Goal: Information Seeking & Learning: Learn about a topic

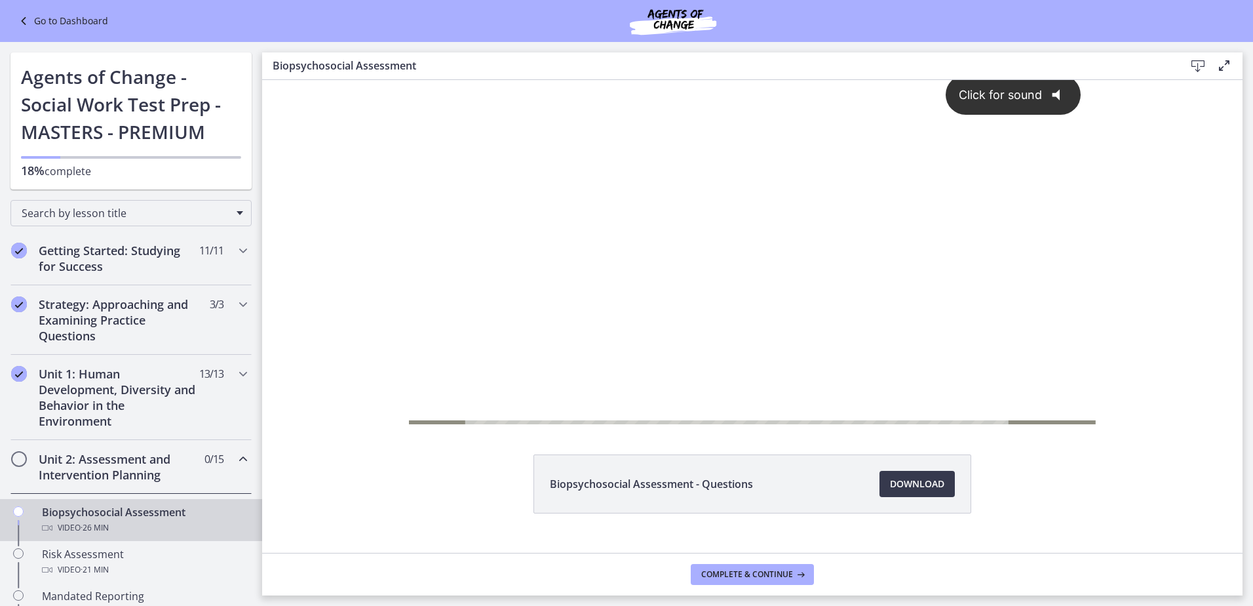
click at [553, 309] on div "Click for sound @keyframes VOLUME_SMALL_WAVE_FLASH { 0% { opacity: 0; } 33% { o…" at bounding box center [752, 240] width 687 height 360
click at [553, 309] on div at bounding box center [752, 252] width 687 height 384
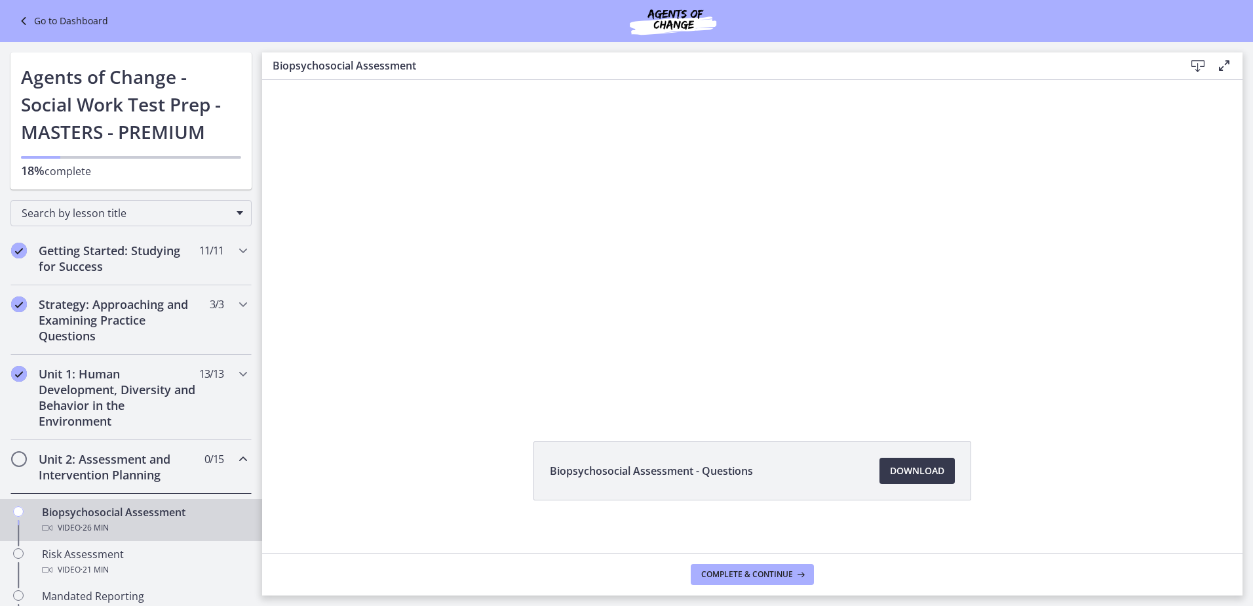
scroll to position [14, 0]
click at [442, 409] on div "6:34 0:52" at bounding box center [724, 418] width 572 height 24
click at [442, 409] on div "6:35 0:52" at bounding box center [724, 418] width 572 height 24
click at [446, 410] on div "Biopsychosocial Assessment - Questions Download Opens in a new window" at bounding box center [752, 302] width 981 height 473
click at [450, 409] on div "6:37 0:52" at bounding box center [724, 418] width 572 height 24
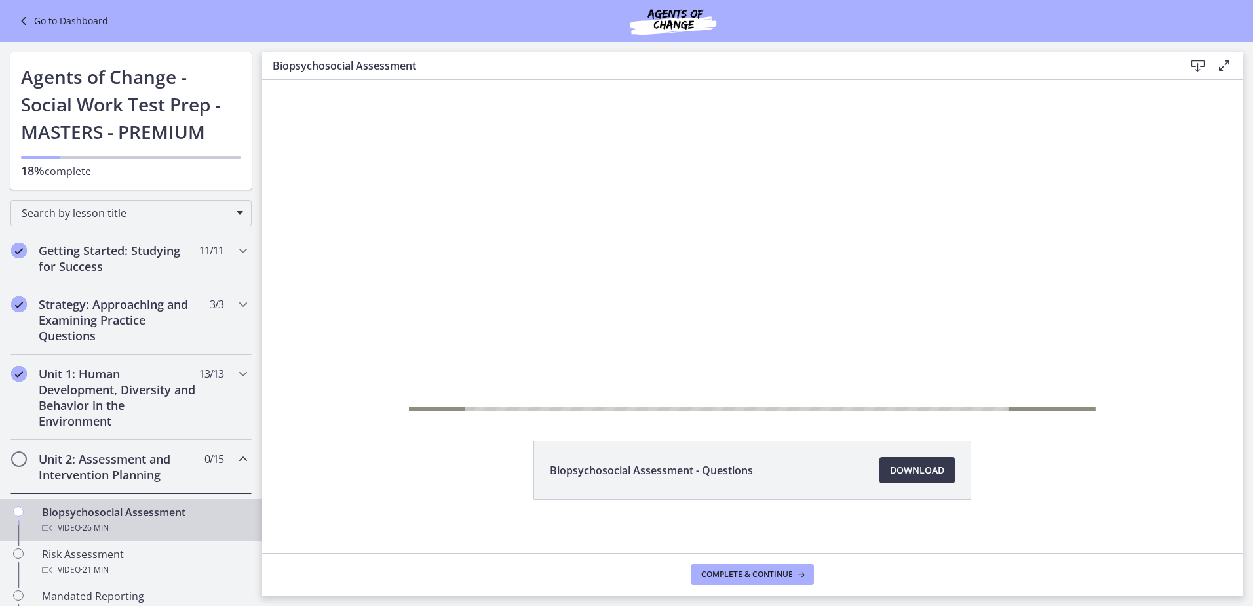
click at [459, 408] on div "6:43 0:00" at bounding box center [724, 418] width 572 height 24
click at [459, 407] on div "6:45 0:00" at bounding box center [724, 418] width 572 height 24
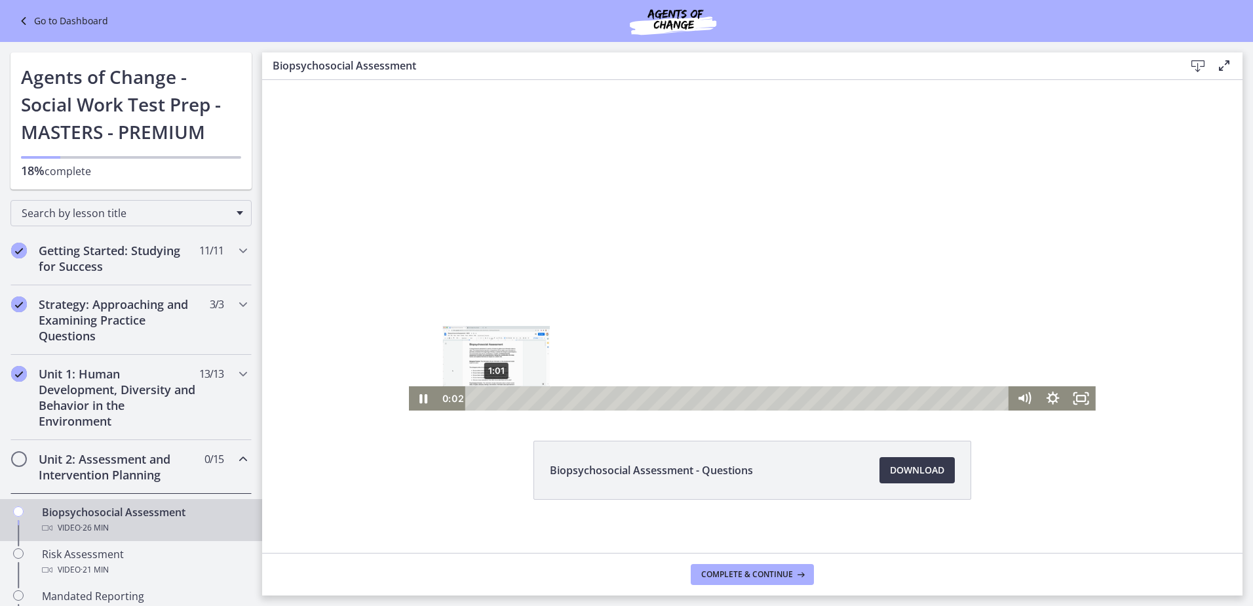
click at [492, 400] on div "1:01" at bounding box center [739, 398] width 527 height 24
click at [511, 401] on div "2:00" at bounding box center [739, 398] width 527 height 24
click at [583, 400] on div "5:32" at bounding box center [739, 398] width 527 height 24
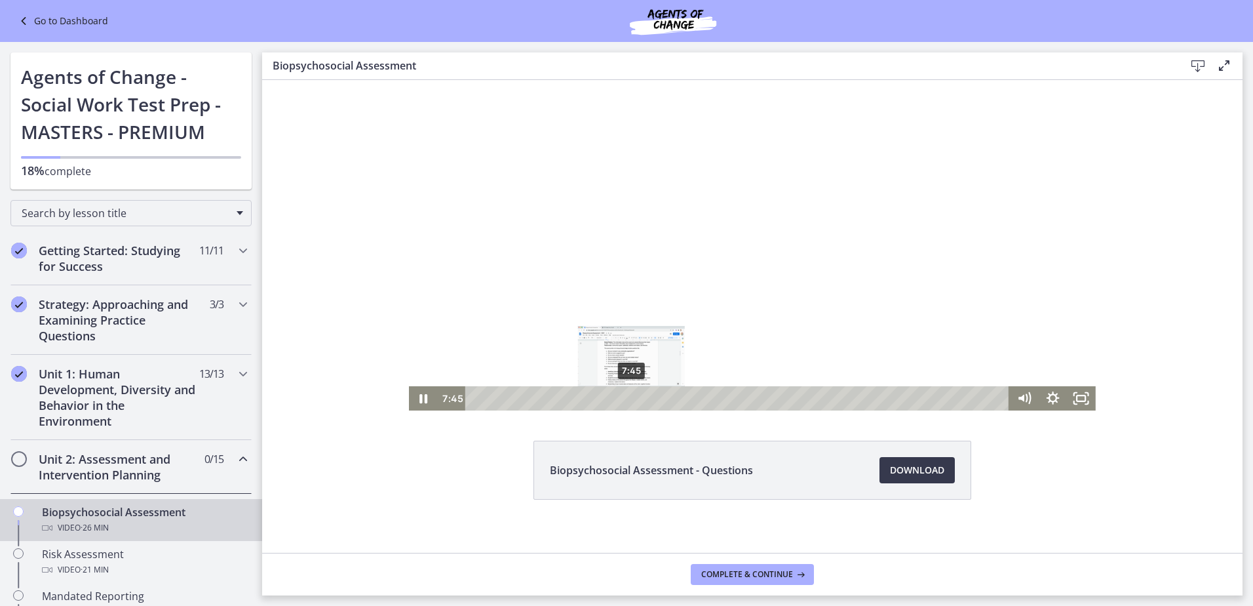
click at [624, 396] on div "7:45" at bounding box center [739, 398] width 527 height 24
click at [624, 395] on div "9:26" at bounding box center [739, 398] width 527 height 24
click at [624, 395] on div "10:19" at bounding box center [739, 398] width 527 height 24
click at [624, 397] on div "11:19" at bounding box center [739, 398] width 527 height 24
click at [624, 400] on div "12:10" at bounding box center [739, 398] width 527 height 24
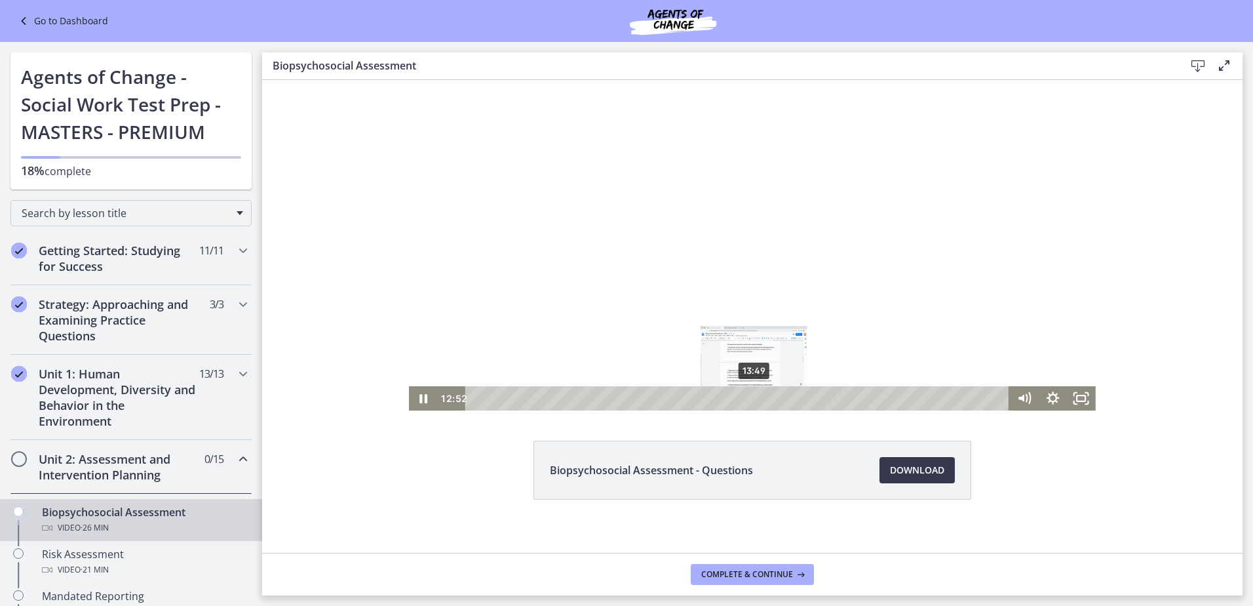
click at [624, 397] on div "13:49" at bounding box center [739, 398] width 527 height 24
click at [624, 397] on div "14:46" at bounding box center [739, 398] width 527 height 24
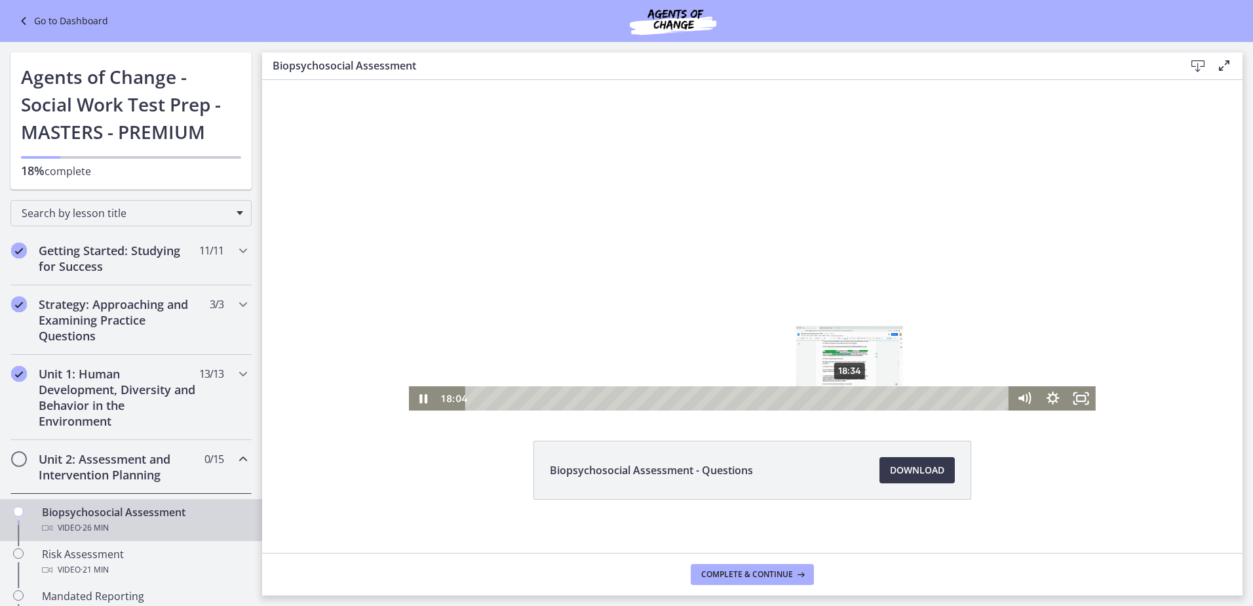
click at [624, 398] on div "18:34" at bounding box center [739, 398] width 527 height 24
click at [624, 396] on div "19:11" at bounding box center [739, 398] width 527 height 24
click at [624, 400] on div "19:36" at bounding box center [739, 398] width 527 height 24
click at [624, 401] on div "20:02" at bounding box center [739, 398] width 527 height 24
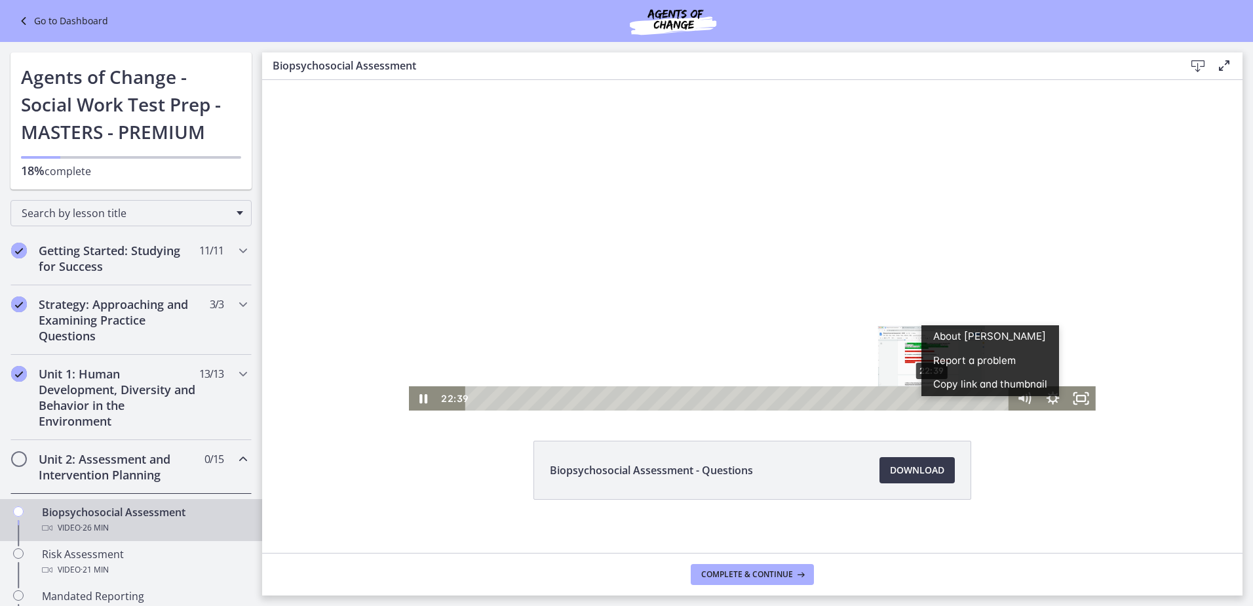
scroll to position [0, 0]
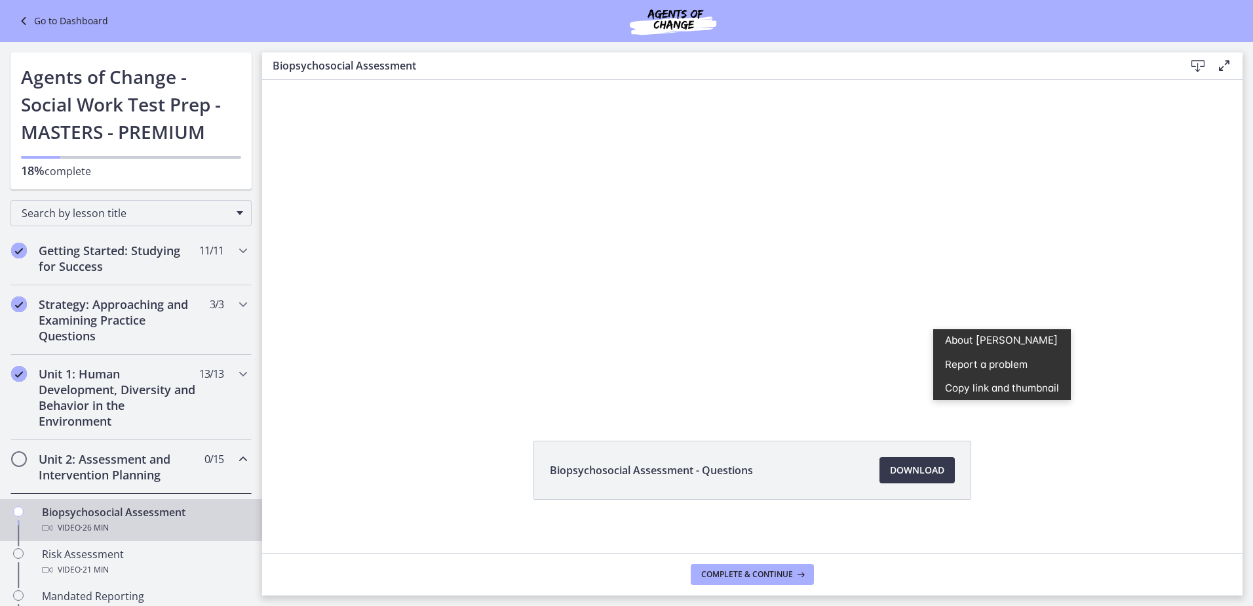
click at [624, 475] on div "Biopsychosocial Assessment - Questions Download Opens in a new window" at bounding box center [752, 501] width 981 height 122
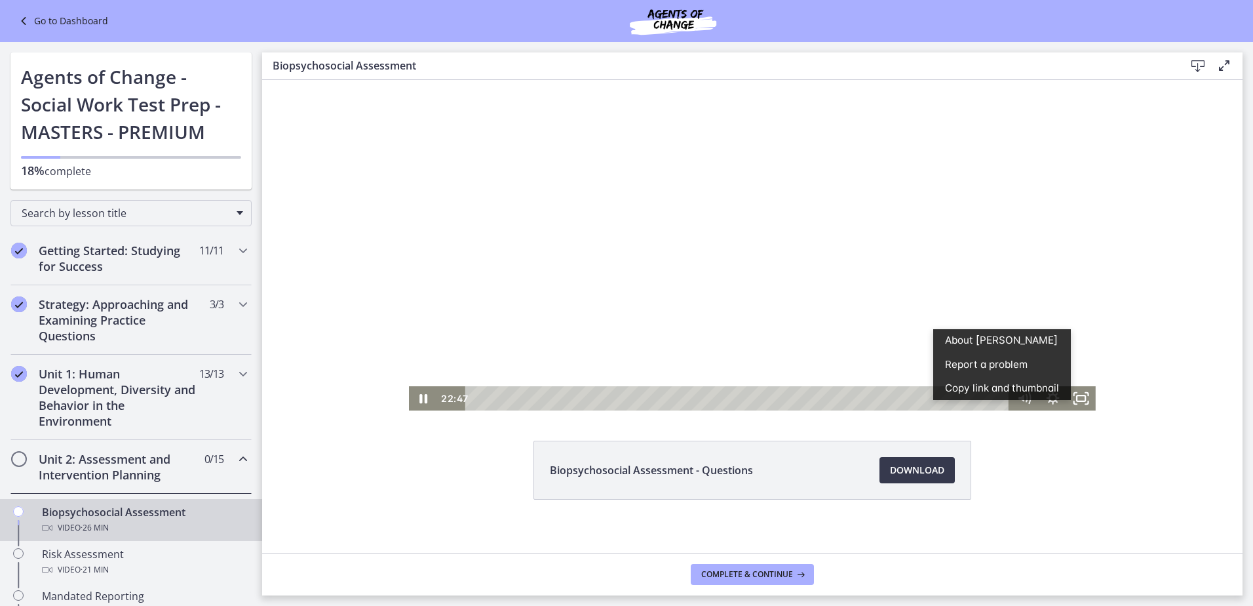
drag, startPoint x: 1324, startPoint y: 541, endPoint x: 905, endPoint y: 373, distance: 452.0
click at [624, 373] on div at bounding box center [752, 218] width 687 height 384
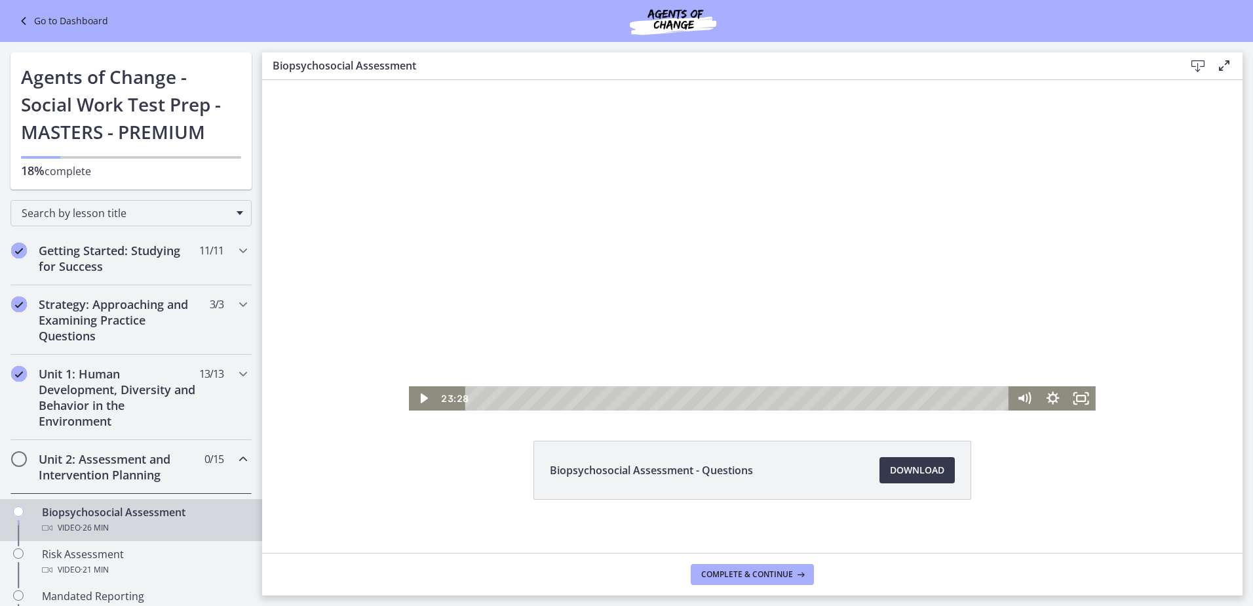
click at [624, 313] on div at bounding box center [752, 218] width 687 height 384
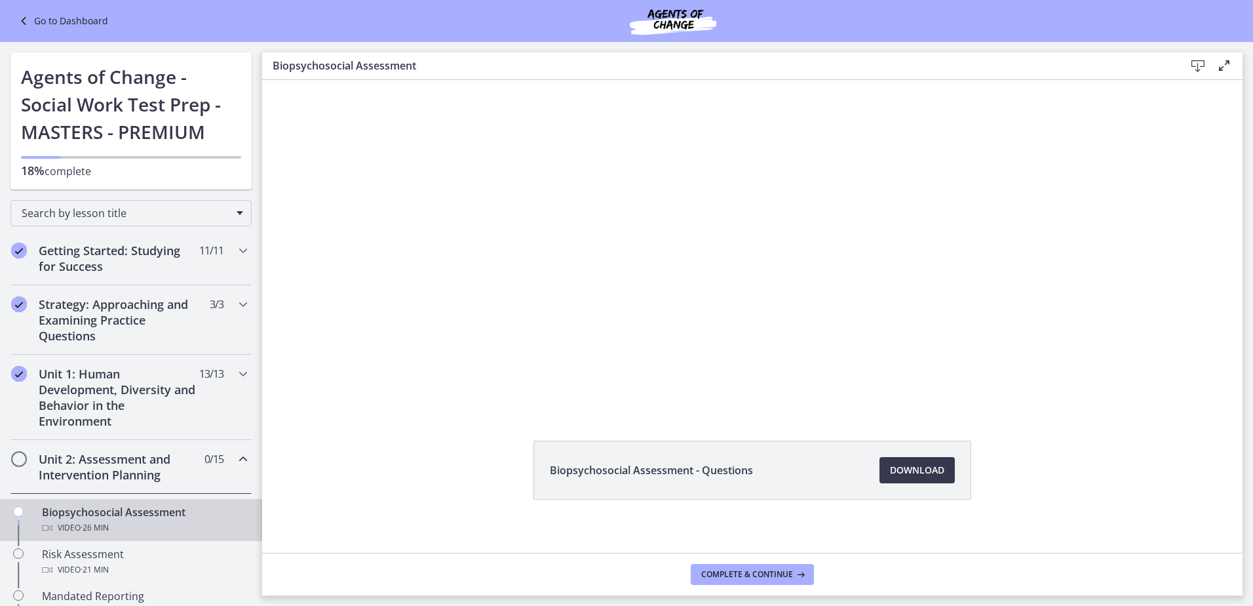
click at [624, 462] on div "Biopsychosocial Assessment - Questions Download Opens in a new window" at bounding box center [752, 501] width 981 height 122
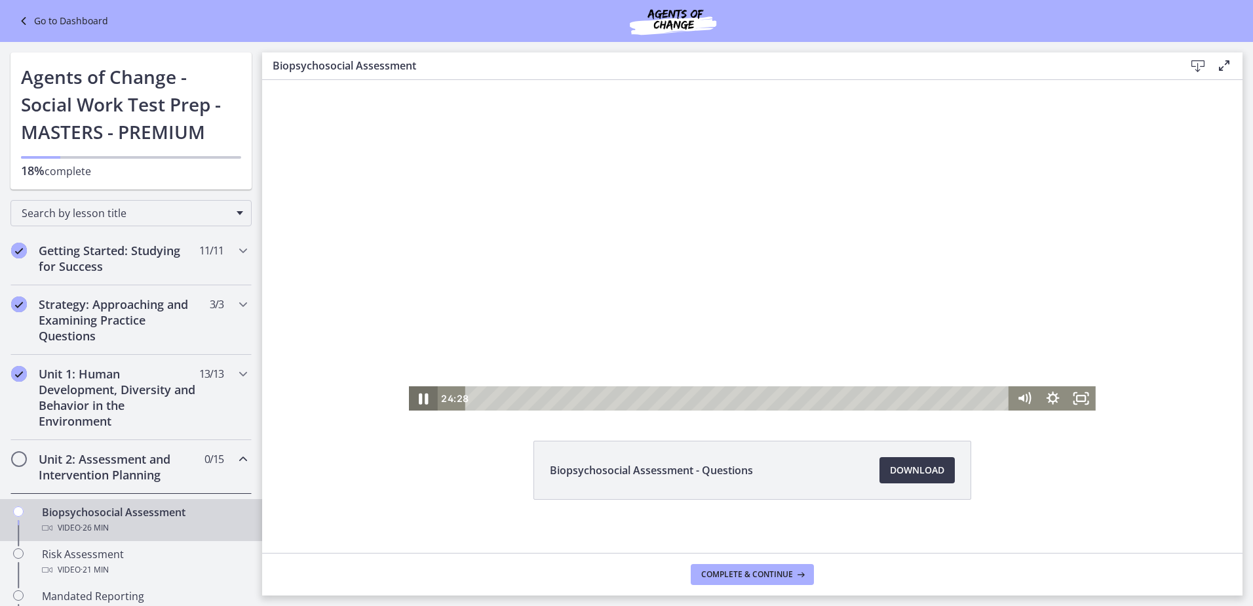
click at [413, 401] on icon "Pause" at bounding box center [423, 397] width 34 height 29
click at [420, 399] on icon "Play Video" at bounding box center [424, 398] width 9 height 12
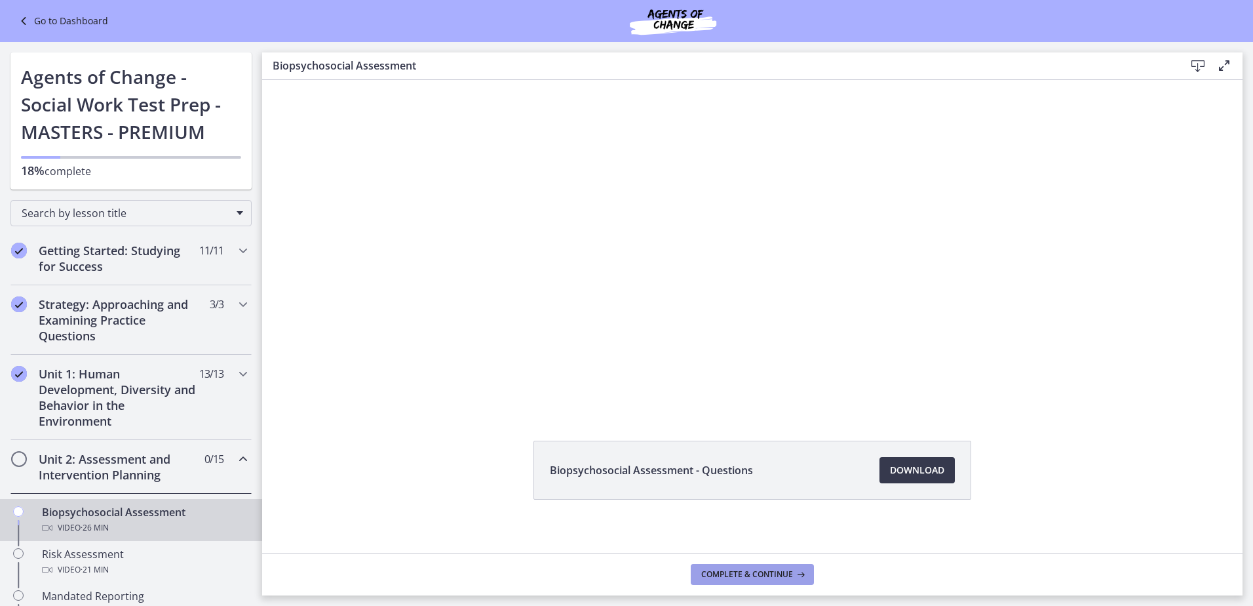
click at [624, 575] on span "Complete & continue" at bounding box center [747, 574] width 92 height 10
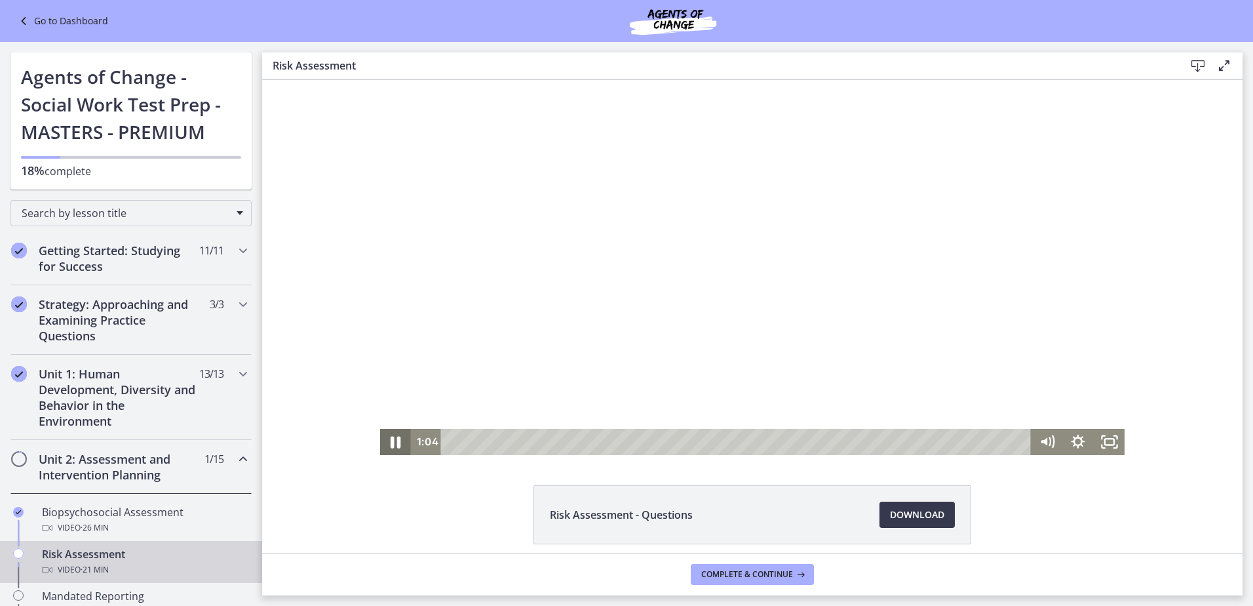
click at [385, 439] on icon "Pause" at bounding box center [395, 441] width 37 height 31
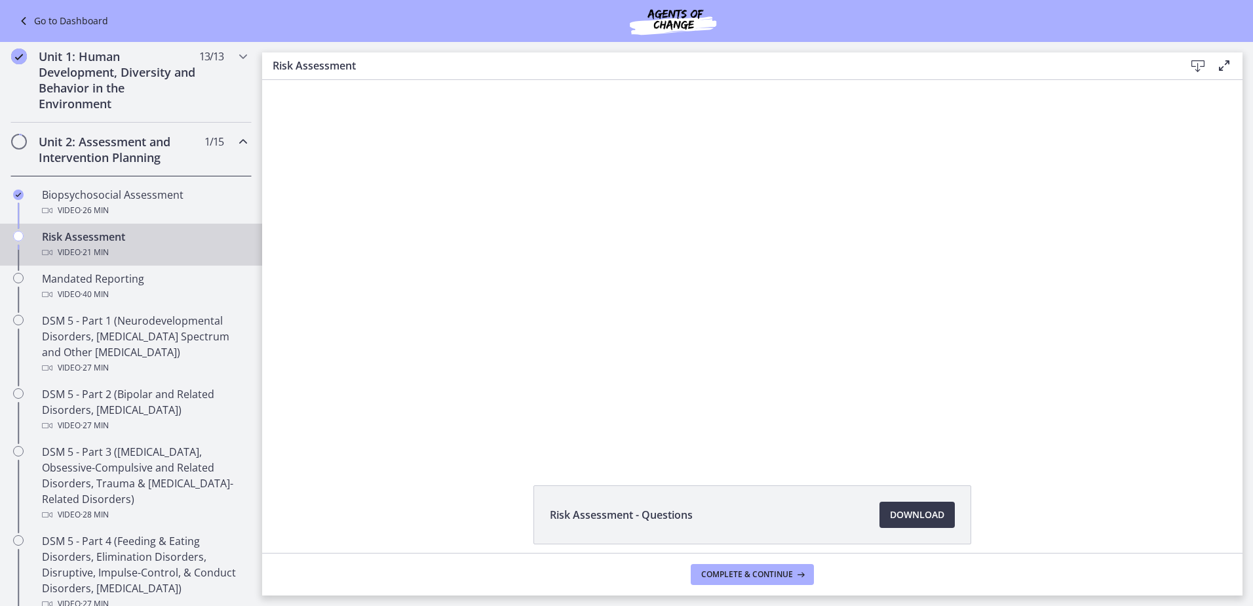
scroll to position [317, 0]
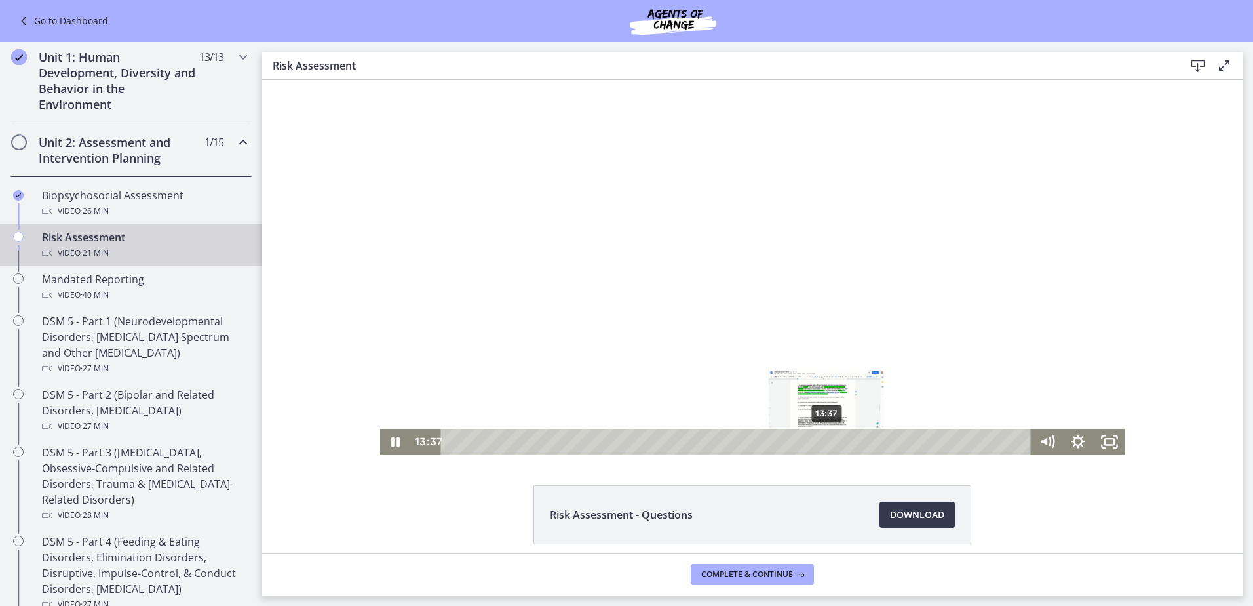
click at [624, 445] on div "13:37" at bounding box center [738, 442] width 572 height 26
click at [624, 445] on div "13:51" at bounding box center [738, 442] width 572 height 26
click at [624, 445] on div "14:11" at bounding box center [738, 442] width 572 height 26
click at [624, 445] on div "14:32" at bounding box center [738, 442] width 572 height 26
click at [624, 443] on div "15:17" at bounding box center [738, 442] width 572 height 26
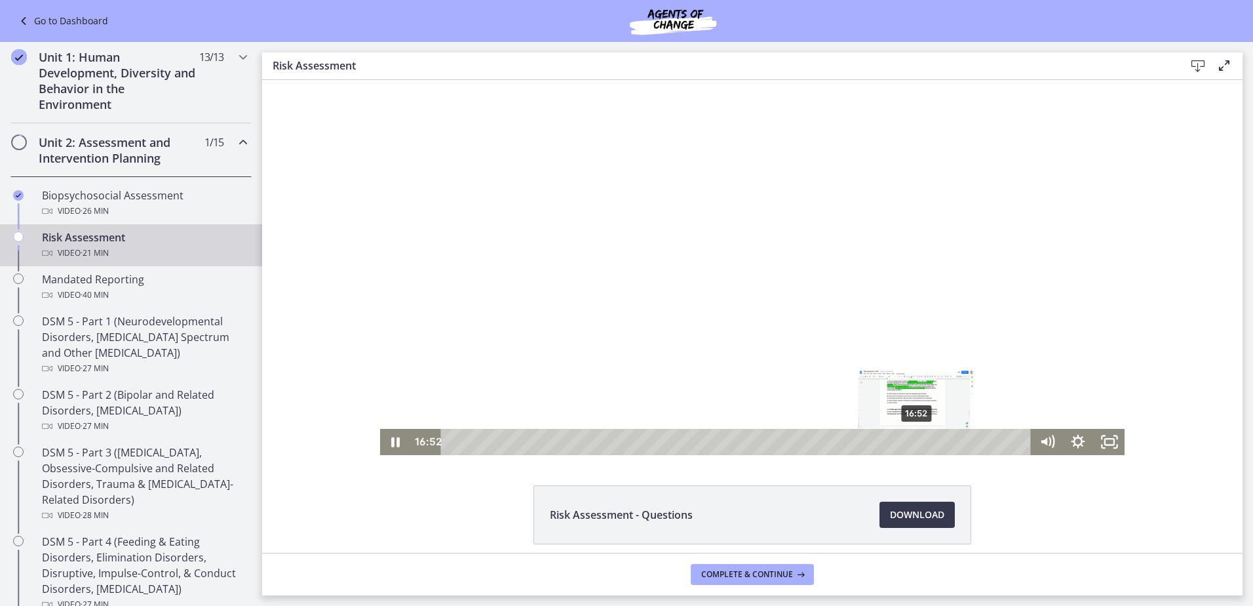
click at [624, 440] on div "16:52" at bounding box center [738, 442] width 572 height 26
click at [624, 442] on div "17:59" at bounding box center [738, 442] width 572 height 26
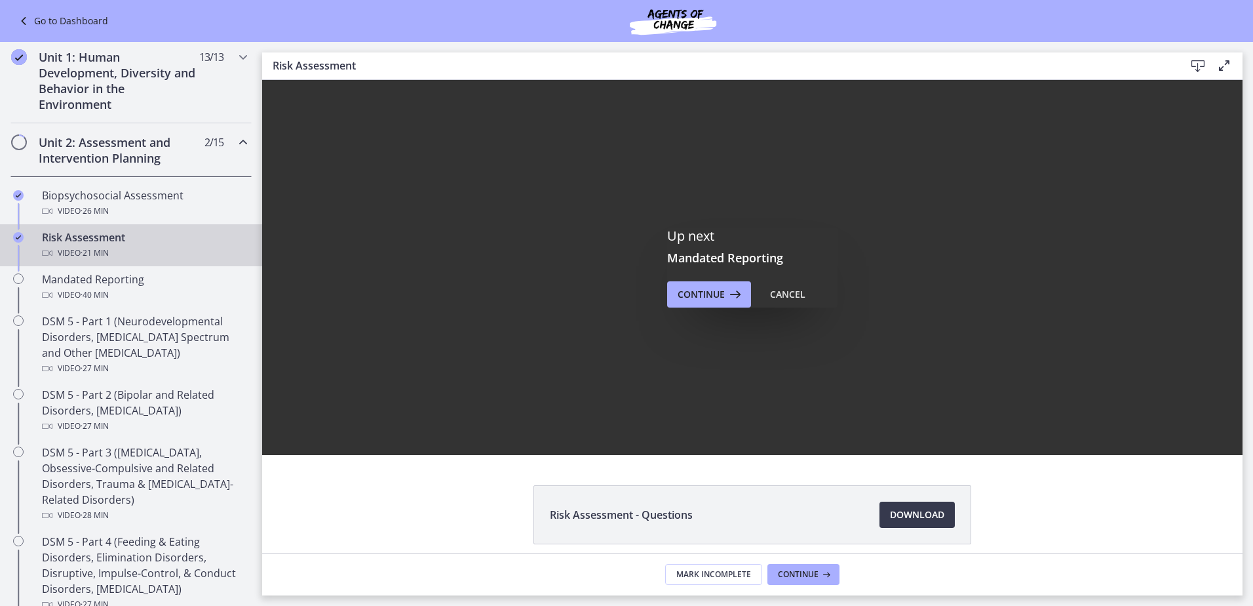
scroll to position [0, 0]
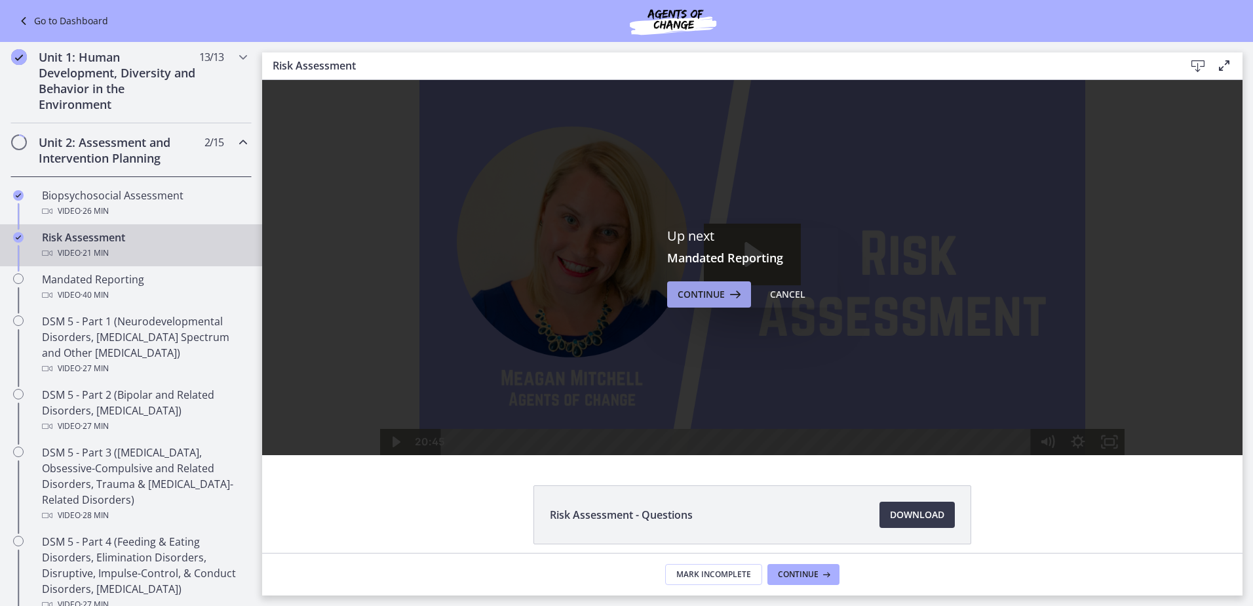
click at [624, 298] on span "Continue" at bounding box center [701, 294] width 47 height 16
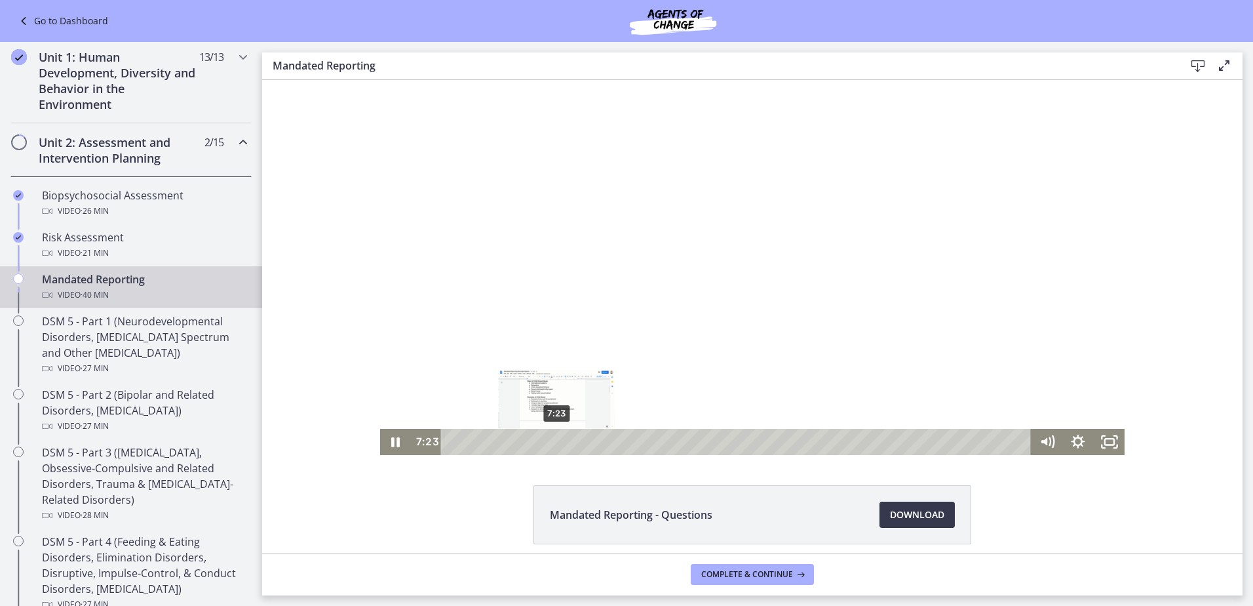
click at [552, 444] on div "7:23" at bounding box center [738, 442] width 572 height 26
click at [592, 445] on div "10:13" at bounding box center [738, 442] width 572 height 26
click at [622, 441] on div "12:21" at bounding box center [738, 442] width 572 height 26
click at [624, 441] on div "12:38" at bounding box center [738, 442] width 572 height 26
click at [624, 441] on div "13:25" at bounding box center [738, 442] width 572 height 26
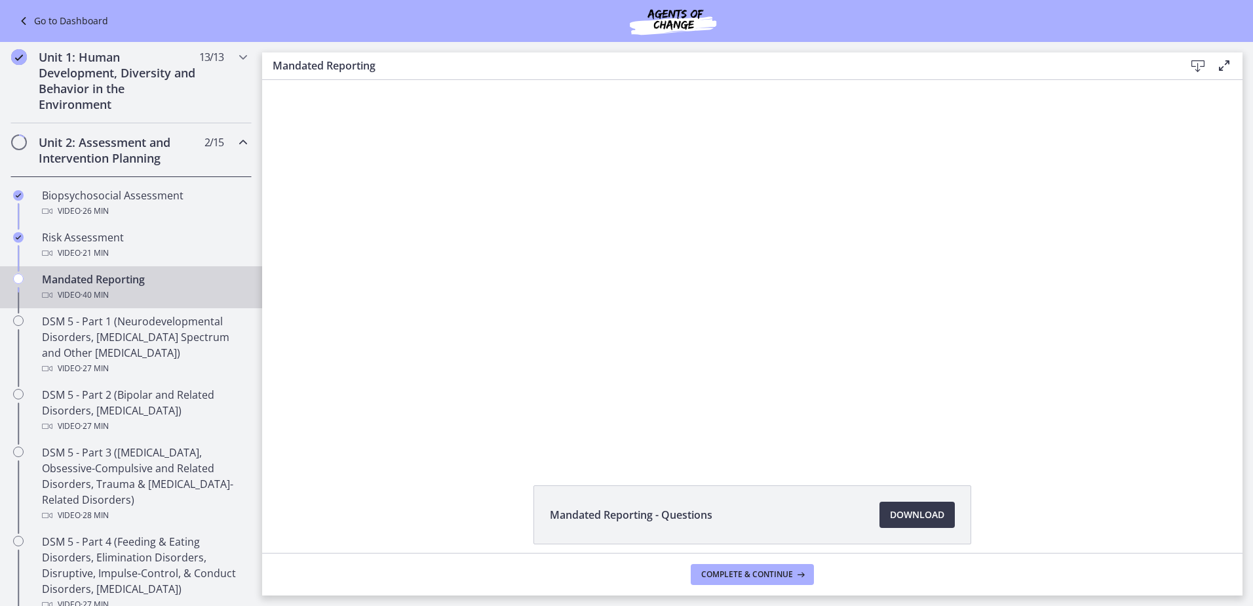
click at [326, 374] on div "Click for sound @keyframes VOLUME_SMALL_WAVE_FLASH { 0% { opacity: 0; } 33% { o…" at bounding box center [752, 267] width 981 height 375
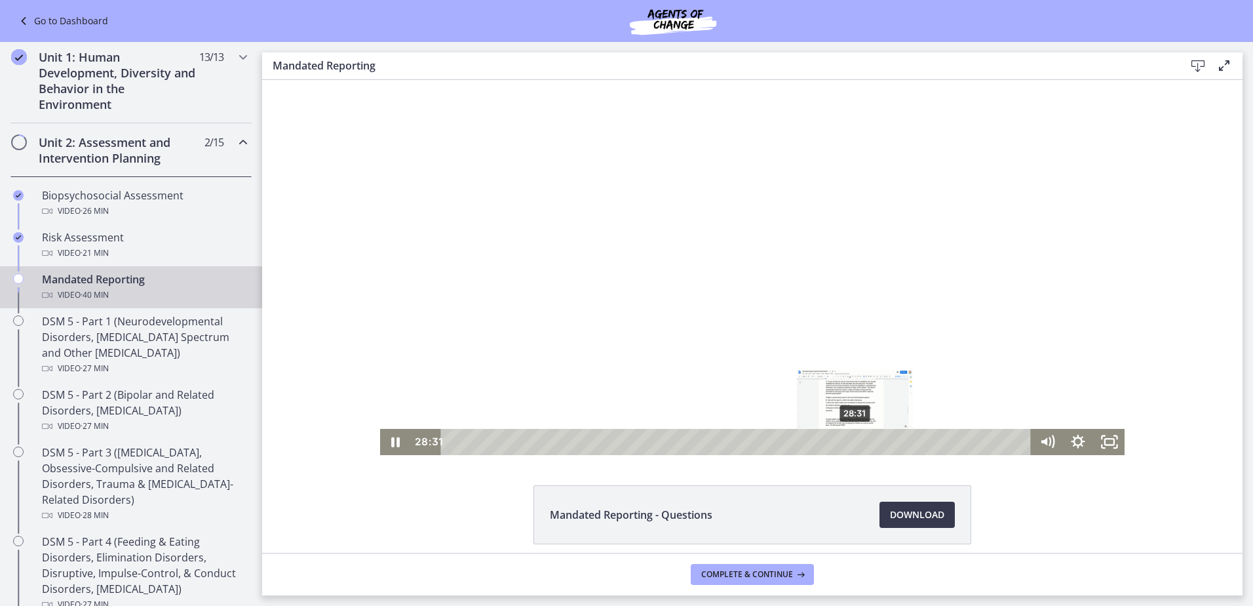
click at [624, 439] on div "28:31" at bounding box center [738, 442] width 572 height 26
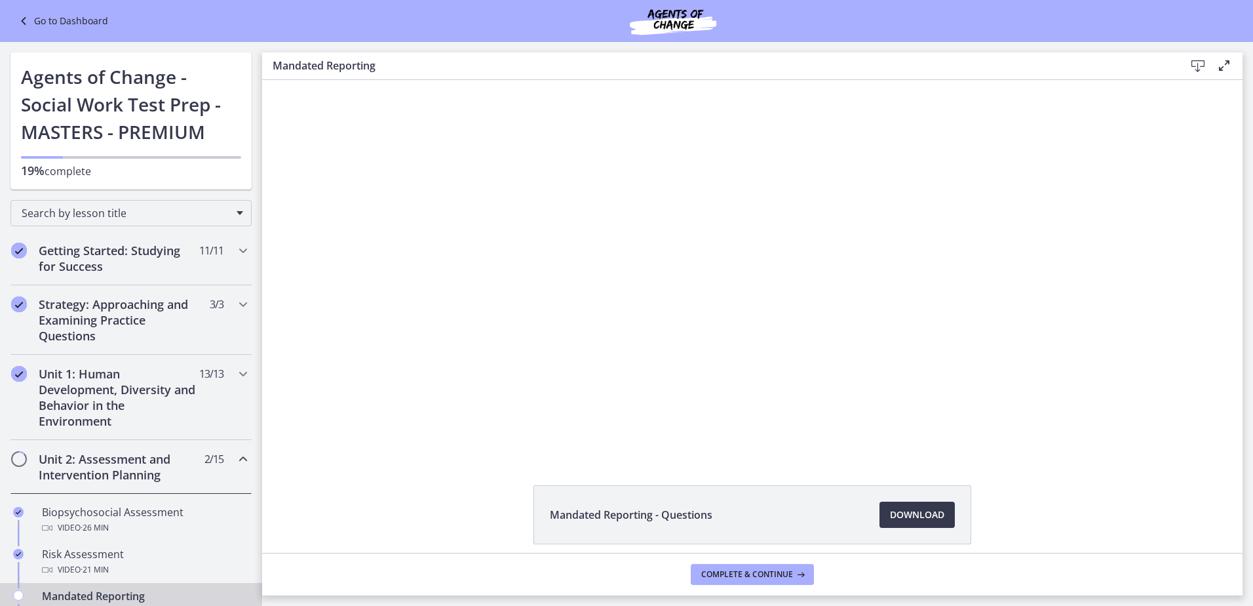
scroll to position [317, 0]
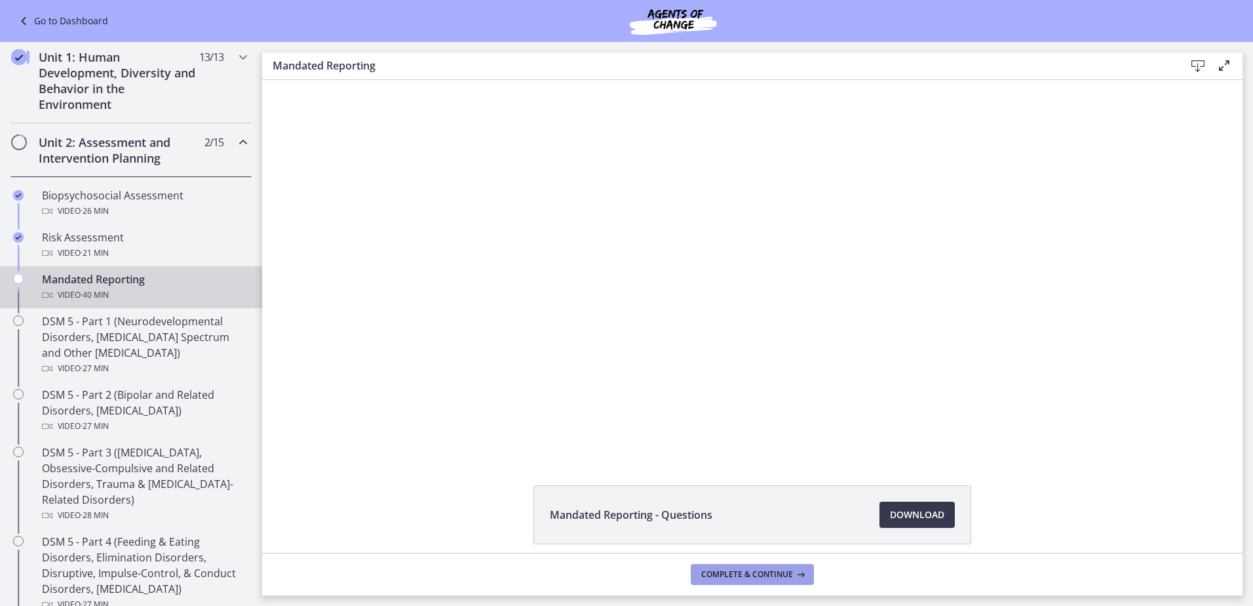
click at [735, 576] on span "Complete & continue" at bounding box center [747, 574] width 92 height 10
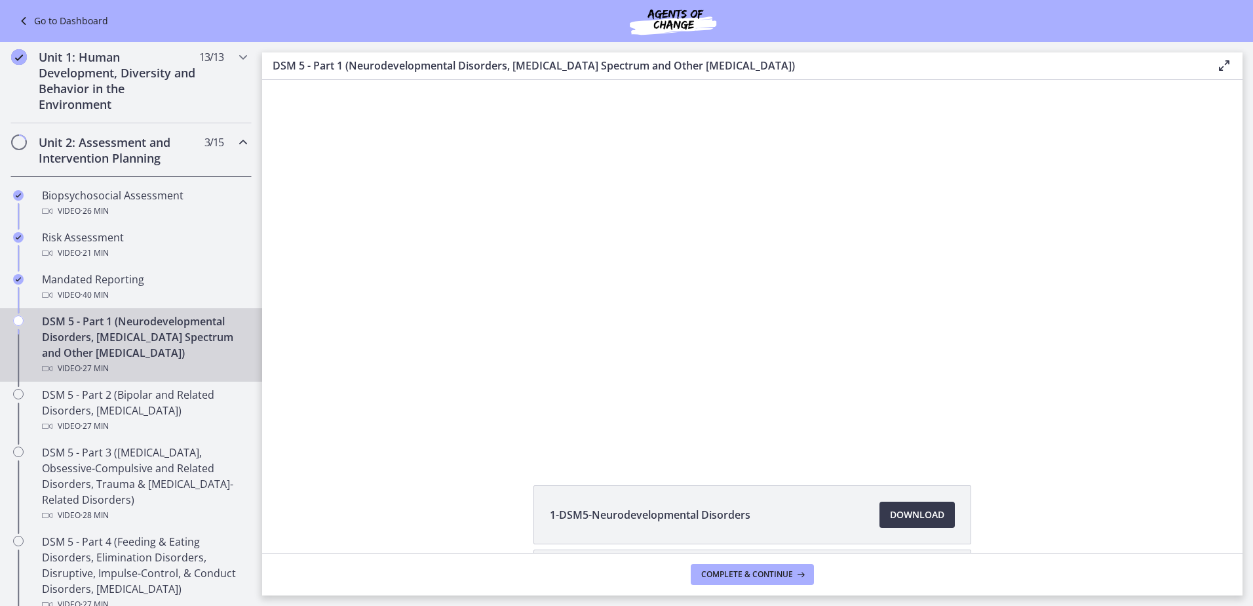
click at [298, 536] on div "1-DSM5-Neurodevelopmental Disorders Download Opens in a new window 2-DSM5-Schiz…" at bounding box center [752, 580] width 981 height 191
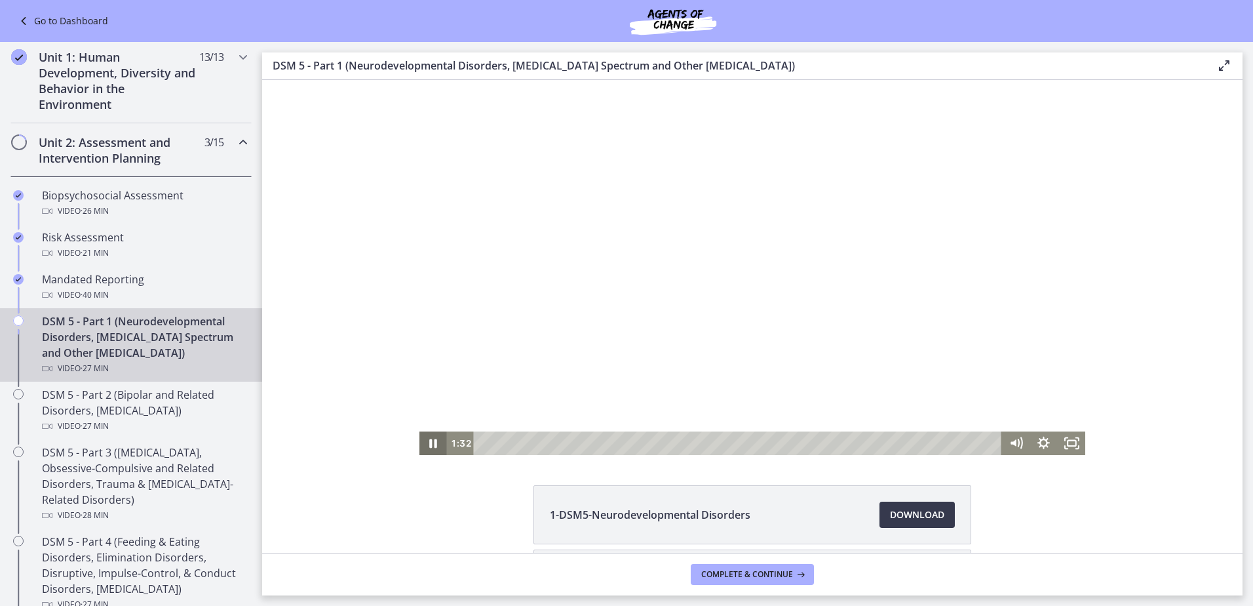
click at [429, 444] on icon "Pause" at bounding box center [433, 443] width 8 height 9
click at [431, 444] on icon "Play Video" at bounding box center [434, 443] width 7 height 10
click at [431, 441] on icon "Play Video" at bounding box center [434, 443] width 7 height 10
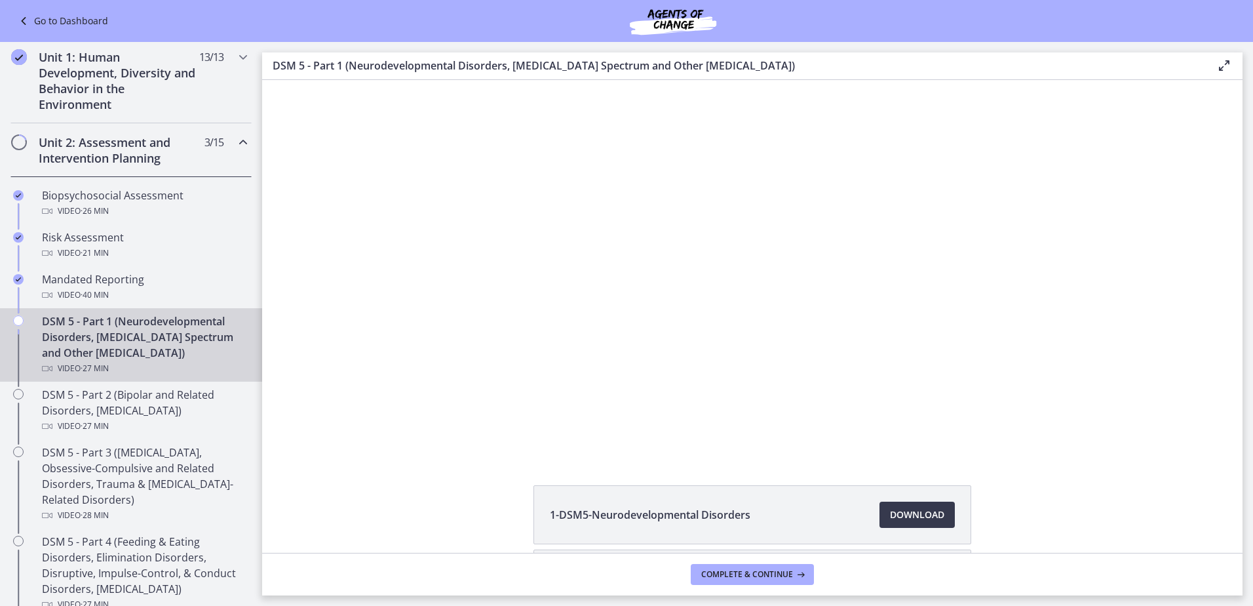
click at [419, 431] on button "Pause" at bounding box center [433, 443] width 28 height 24
